Goal: Task Accomplishment & Management: Use online tool/utility

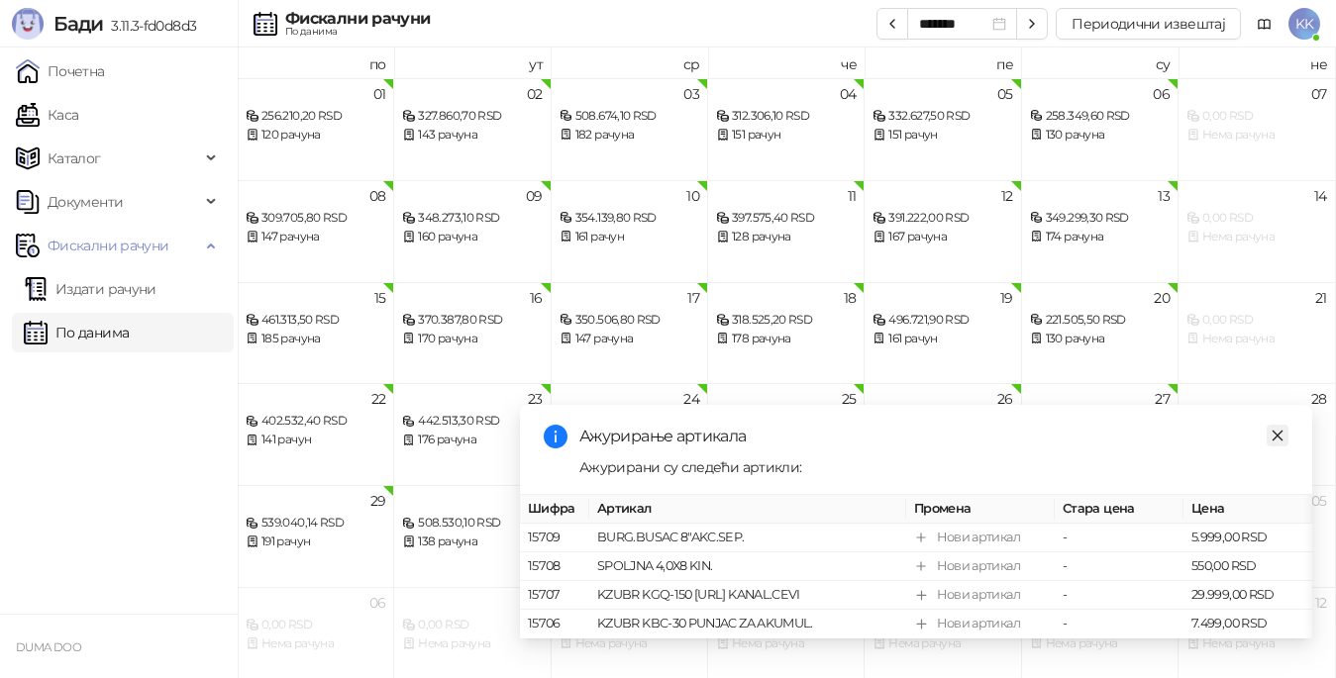
click at [1276, 429] on icon "close" at bounding box center [1278, 436] width 14 height 14
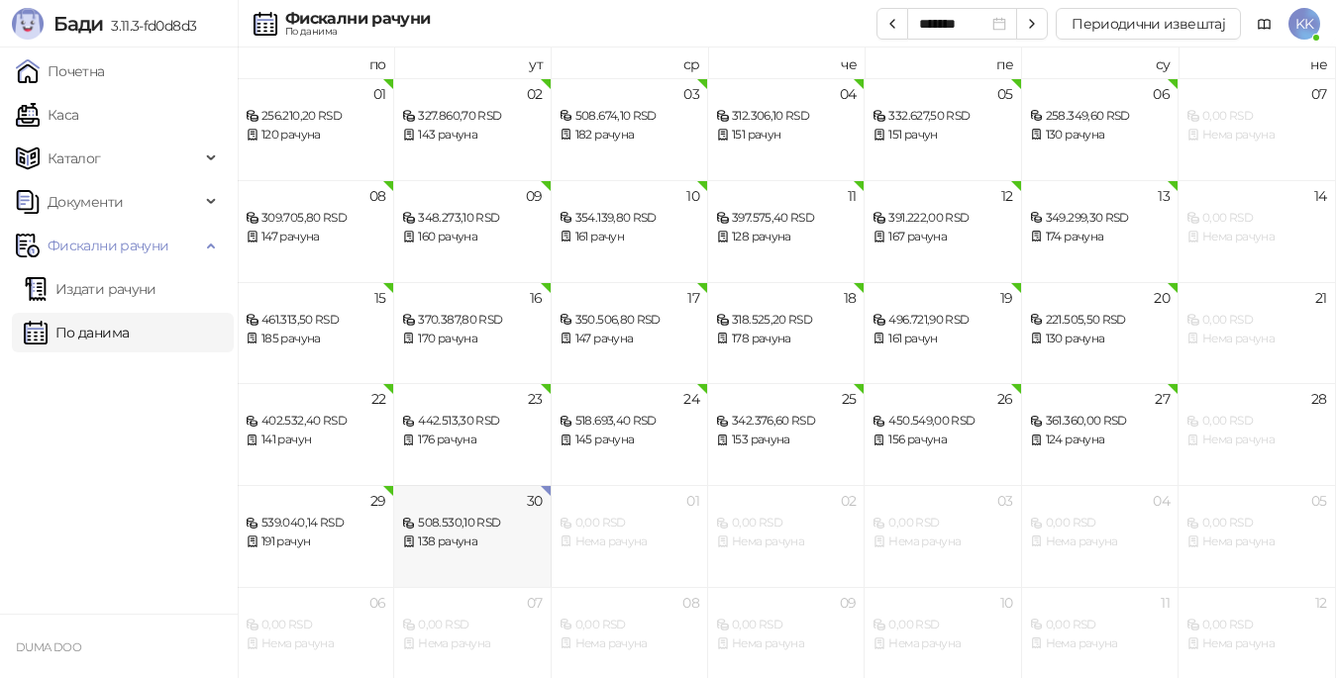
click at [473, 513] on div "508.530,10 RSD 138 рачуна" at bounding box center [472, 522] width 140 height 57
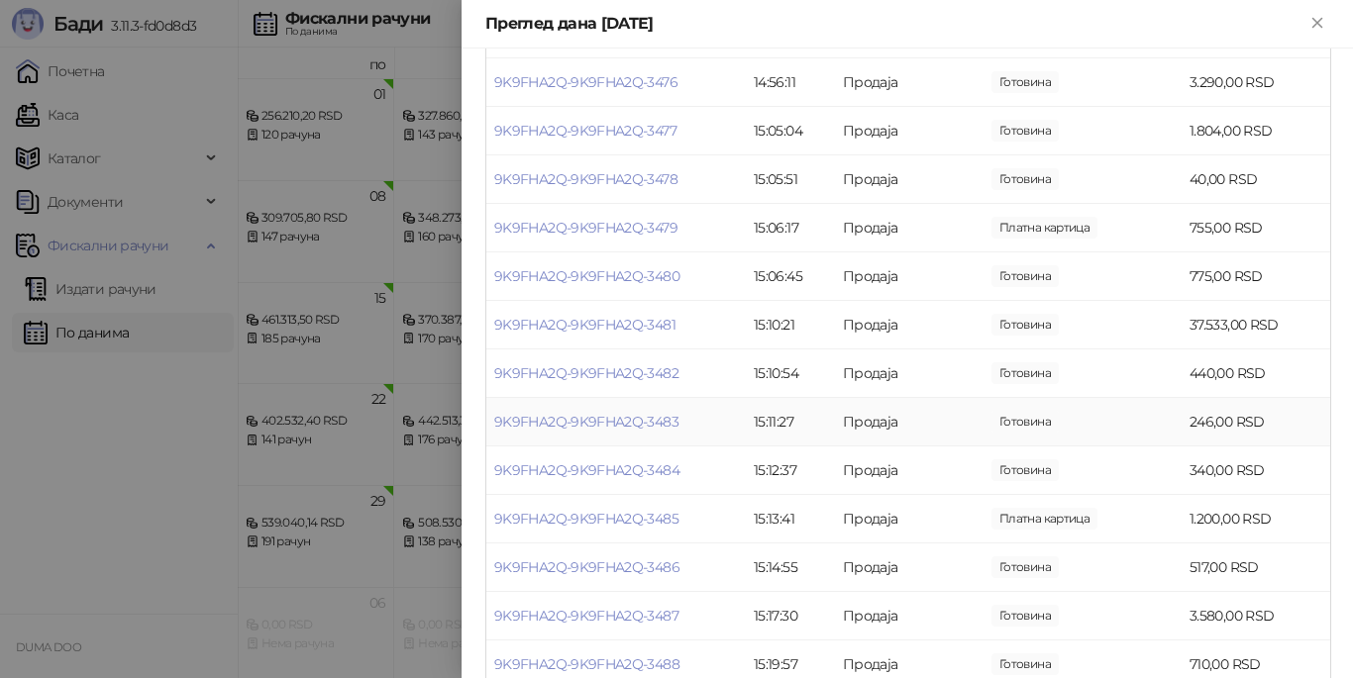
scroll to position [5942, 0]
click at [614, 423] on link "9K9FHA2Q-9K9FHA2Q-3481" at bounding box center [584, 424] width 181 height 18
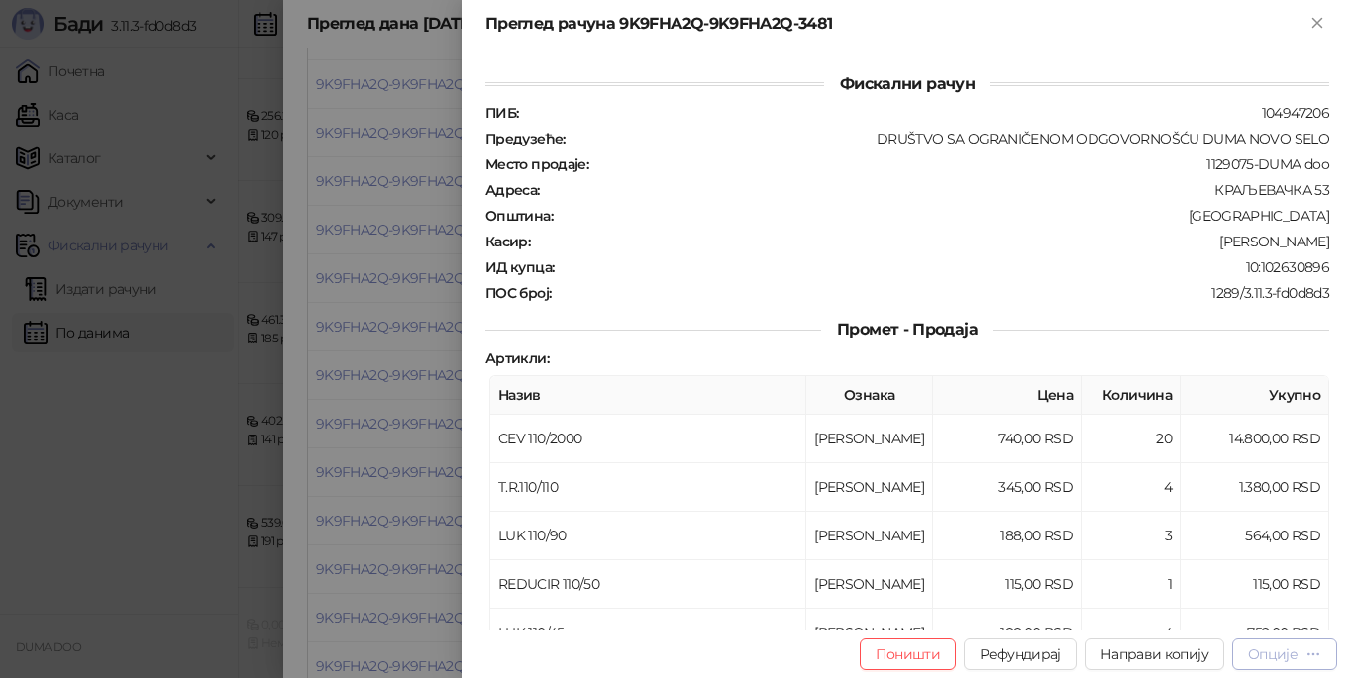
click at [1267, 651] on div "Опције" at bounding box center [1273, 655] width 50 height 18
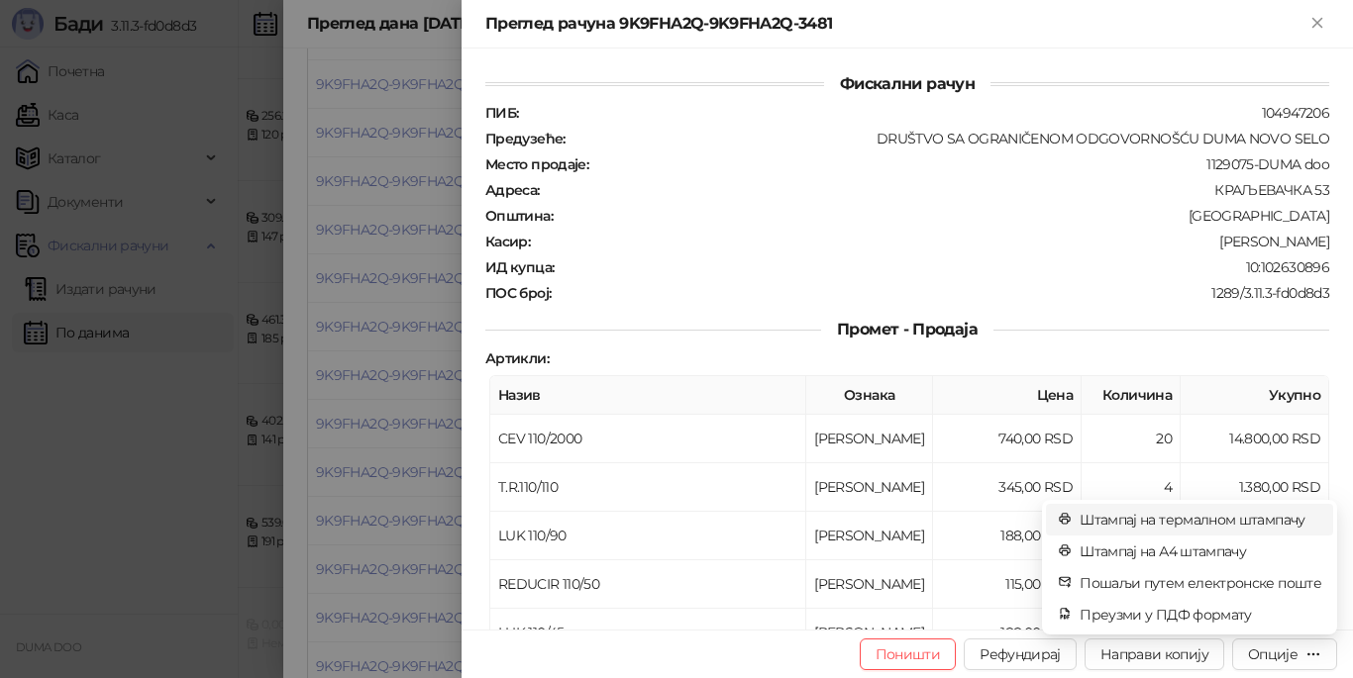
click at [1140, 519] on span "Штампај на термалном штампачу" at bounding box center [1200, 520] width 242 height 22
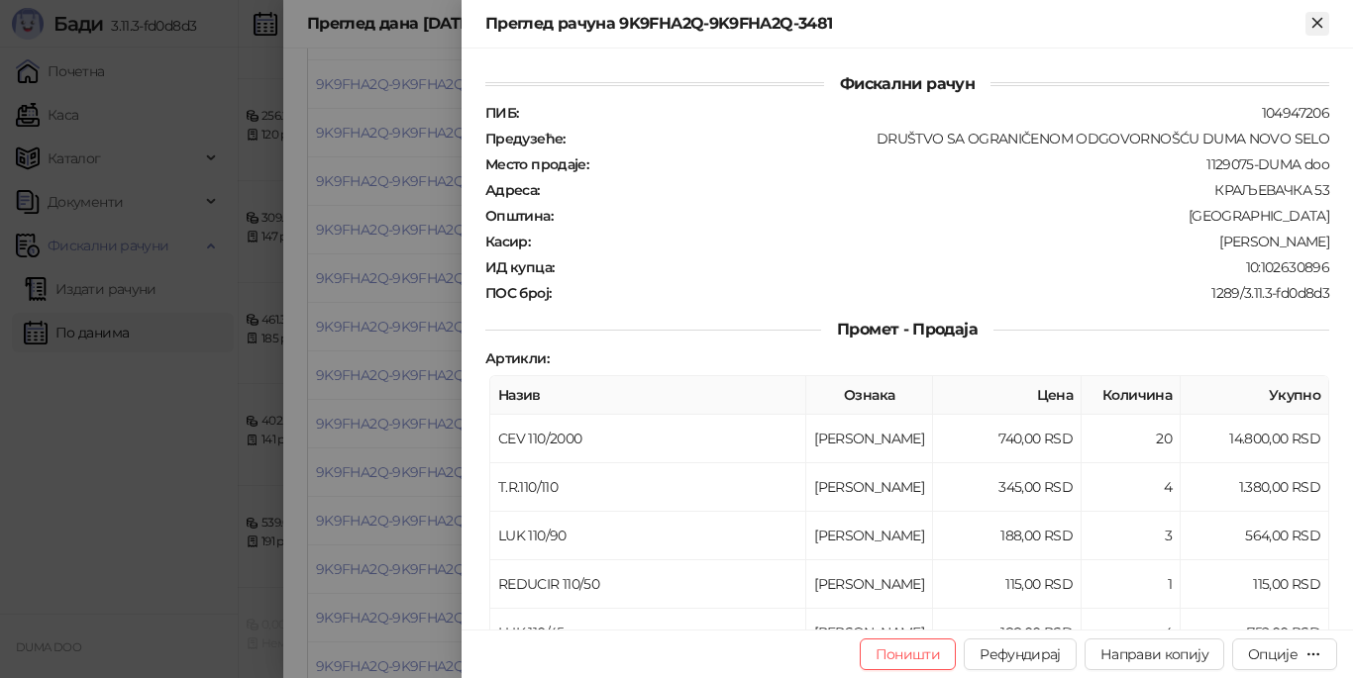
click at [1314, 32] on icon "Close" at bounding box center [1317, 23] width 18 height 18
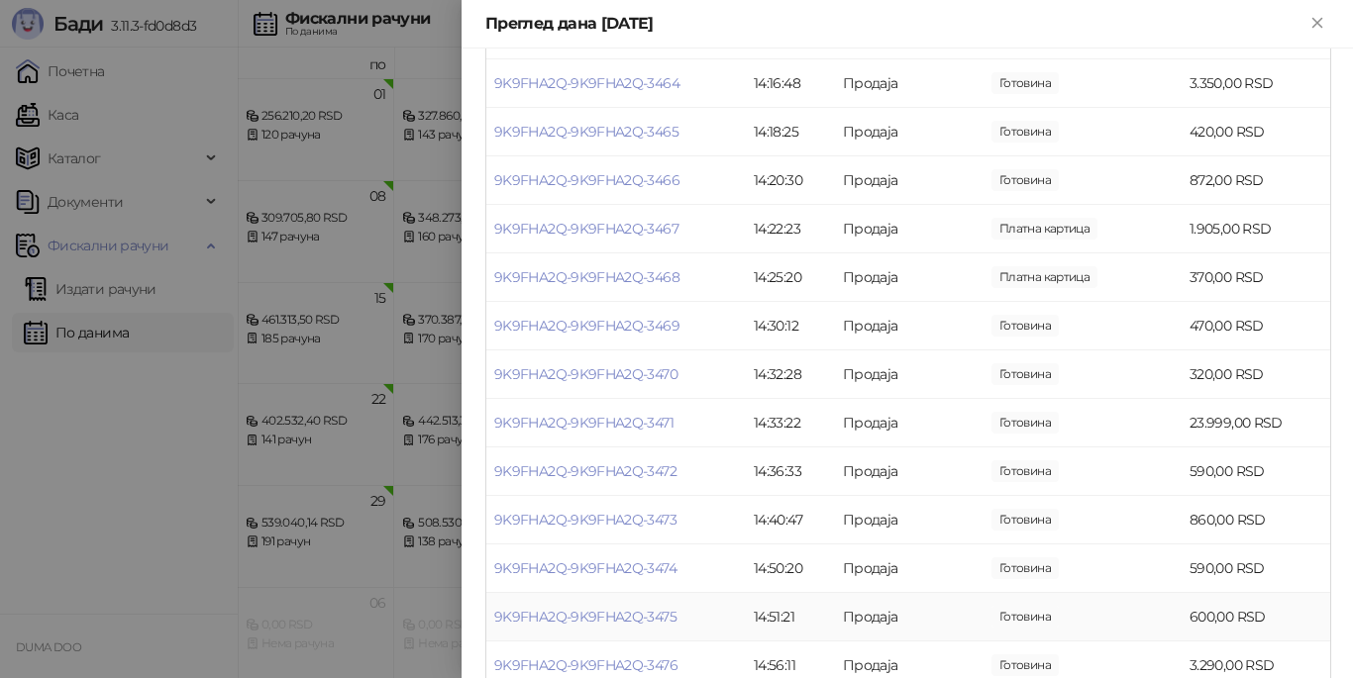
scroll to position [5030, 0]
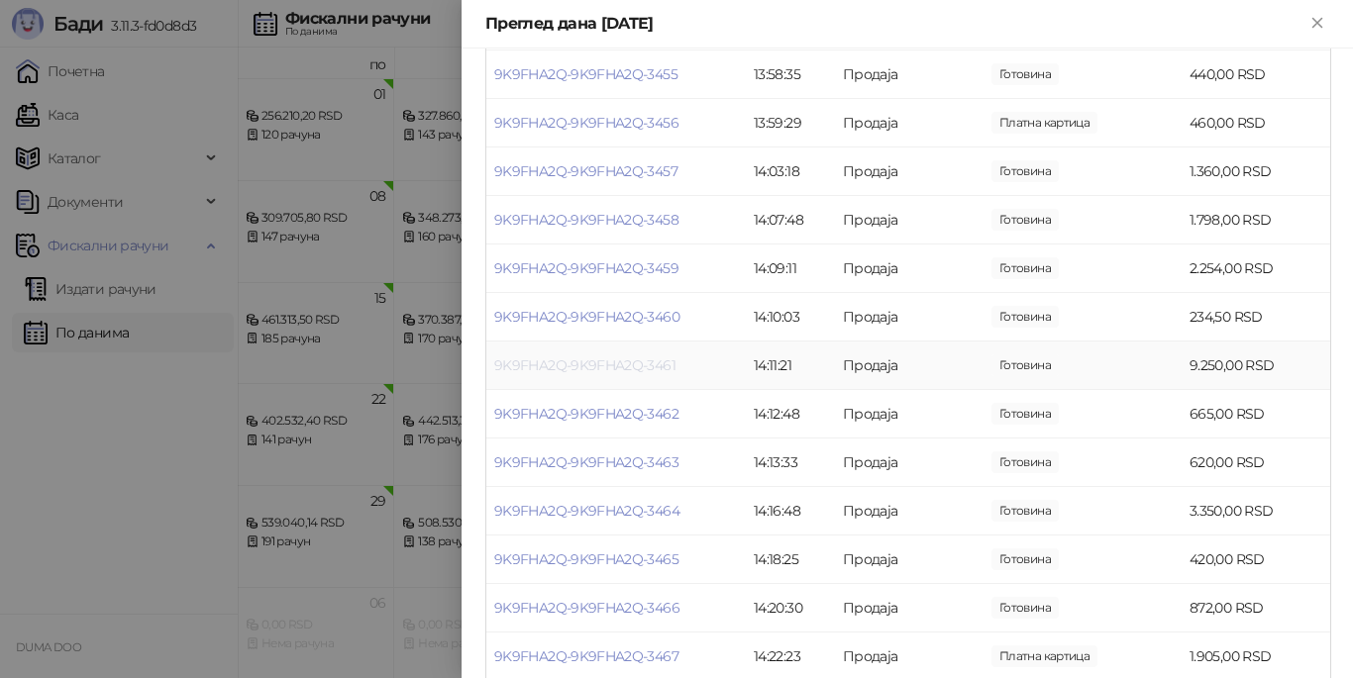
click at [619, 357] on link "9K9FHA2Q-9K9FHA2Q-3461" at bounding box center [584, 366] width 181 height 18
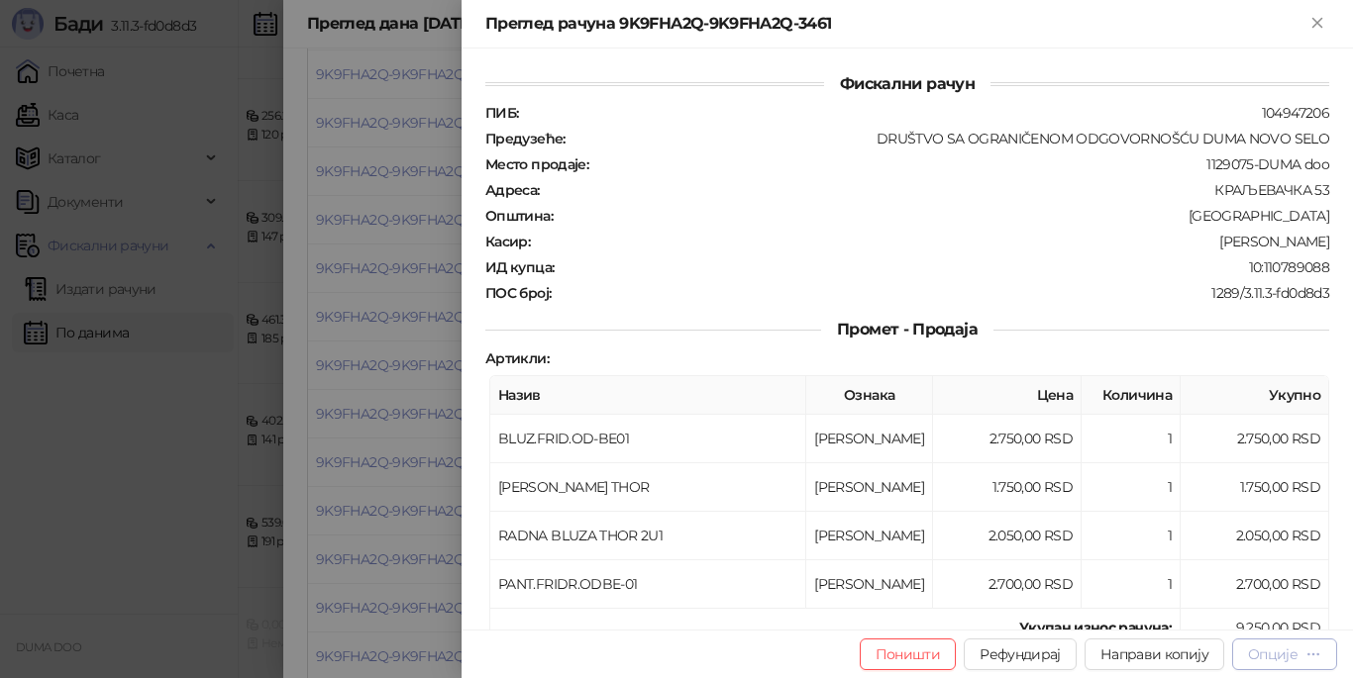
click at [1276, 652] on div "Опције" at bounding box center [1273, 655] width 50 height 18
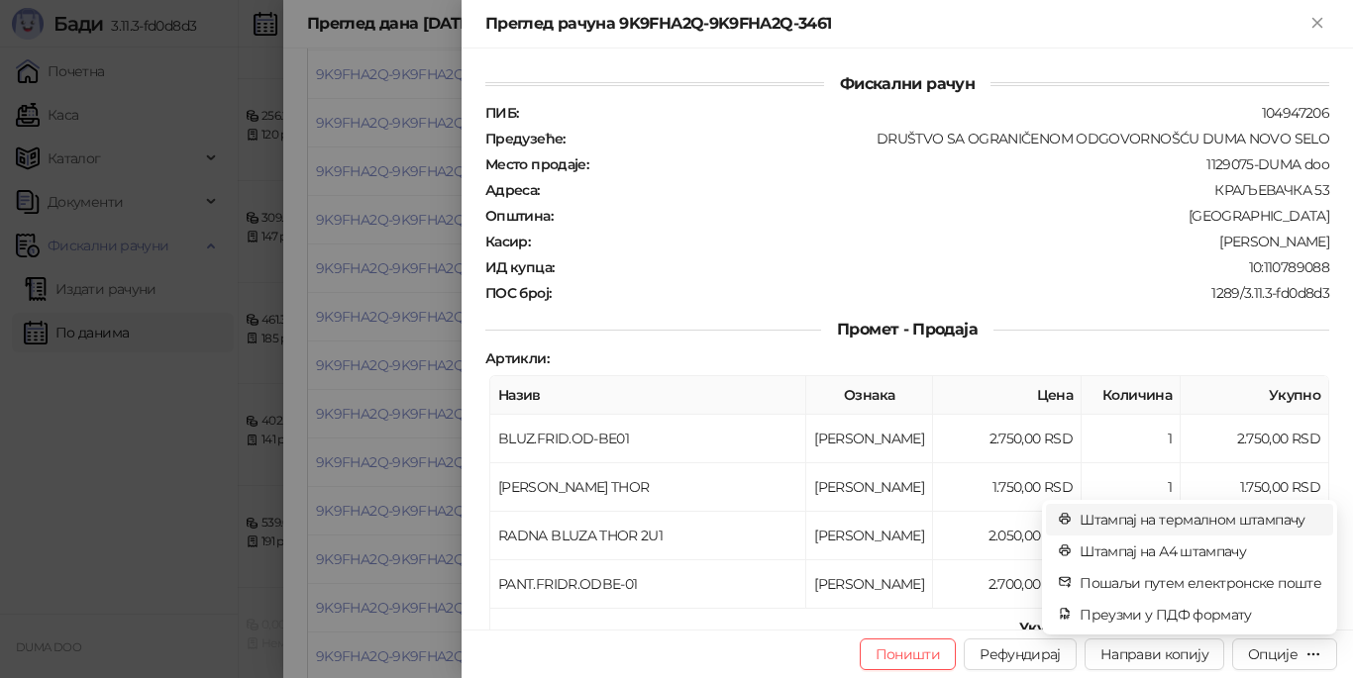
click at [1200, 520] on span "Штампај на термалном штампачу" at bounding box center [1200, 520] width 242 height 22
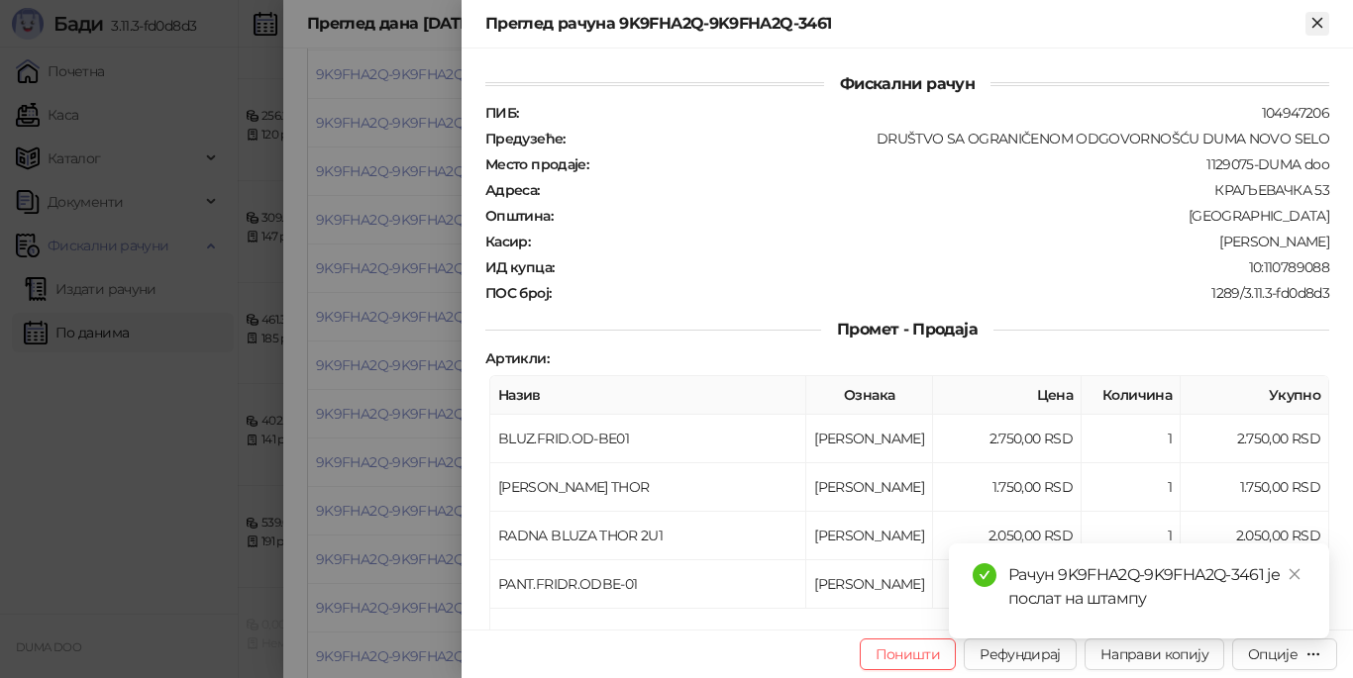
click at [1315, 21] on icon "Close" at bounding box center [1316, 22] width 9 height 9
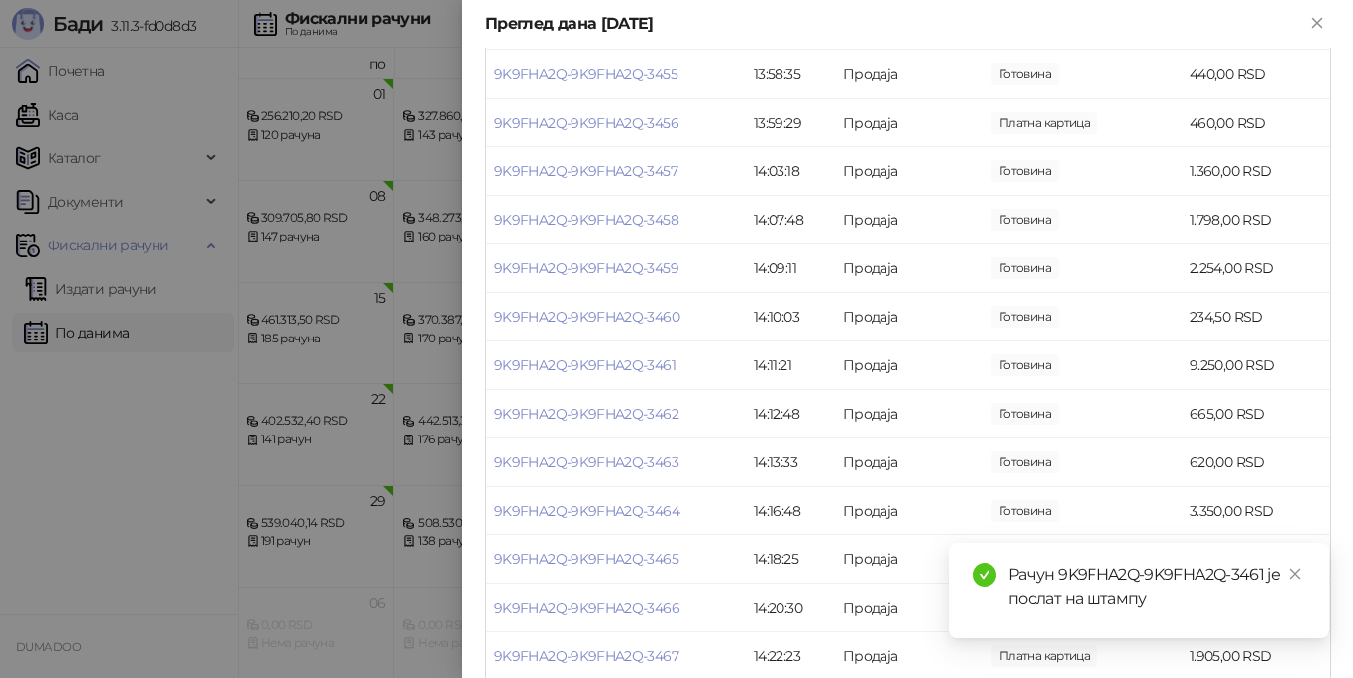
click at [303, 112] on div at bounding box center [676, 339] width 1353 height 678
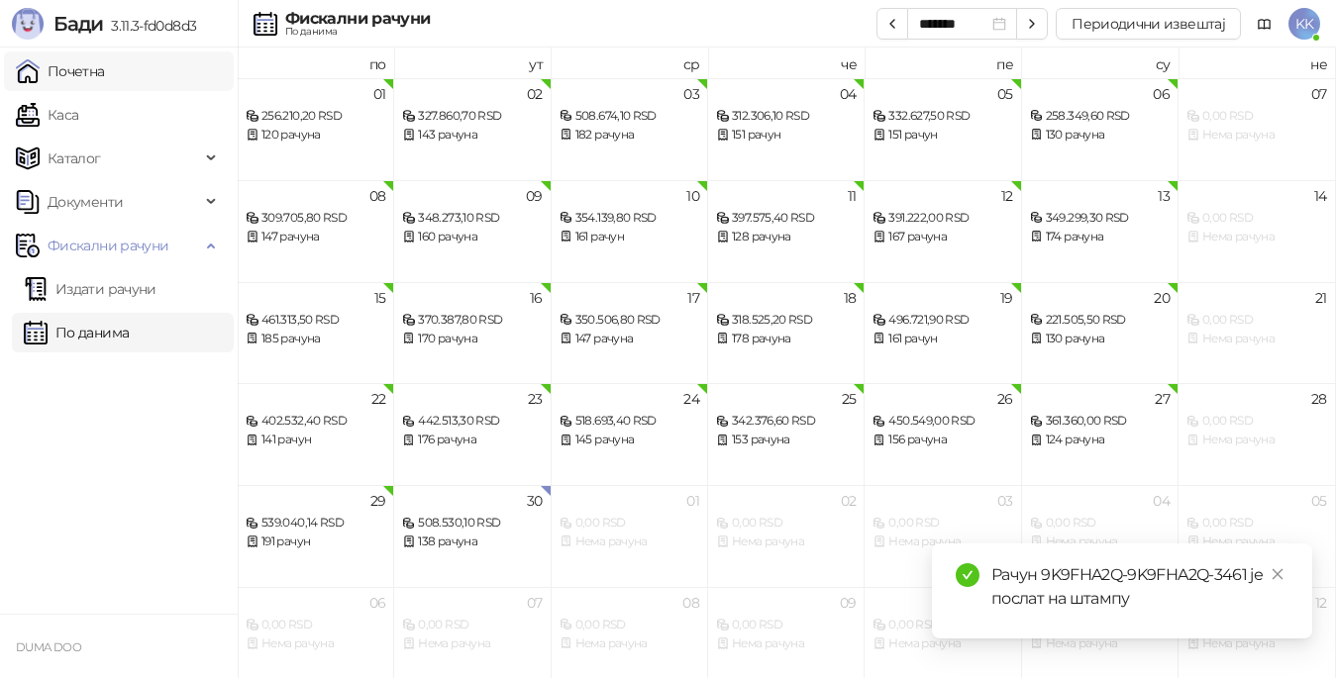
click at [64, 69] on link "Почетна" at bounding box center [60, 71] width 89 height 40
